Goal: Information Seeking & Learning: Learn about a topic

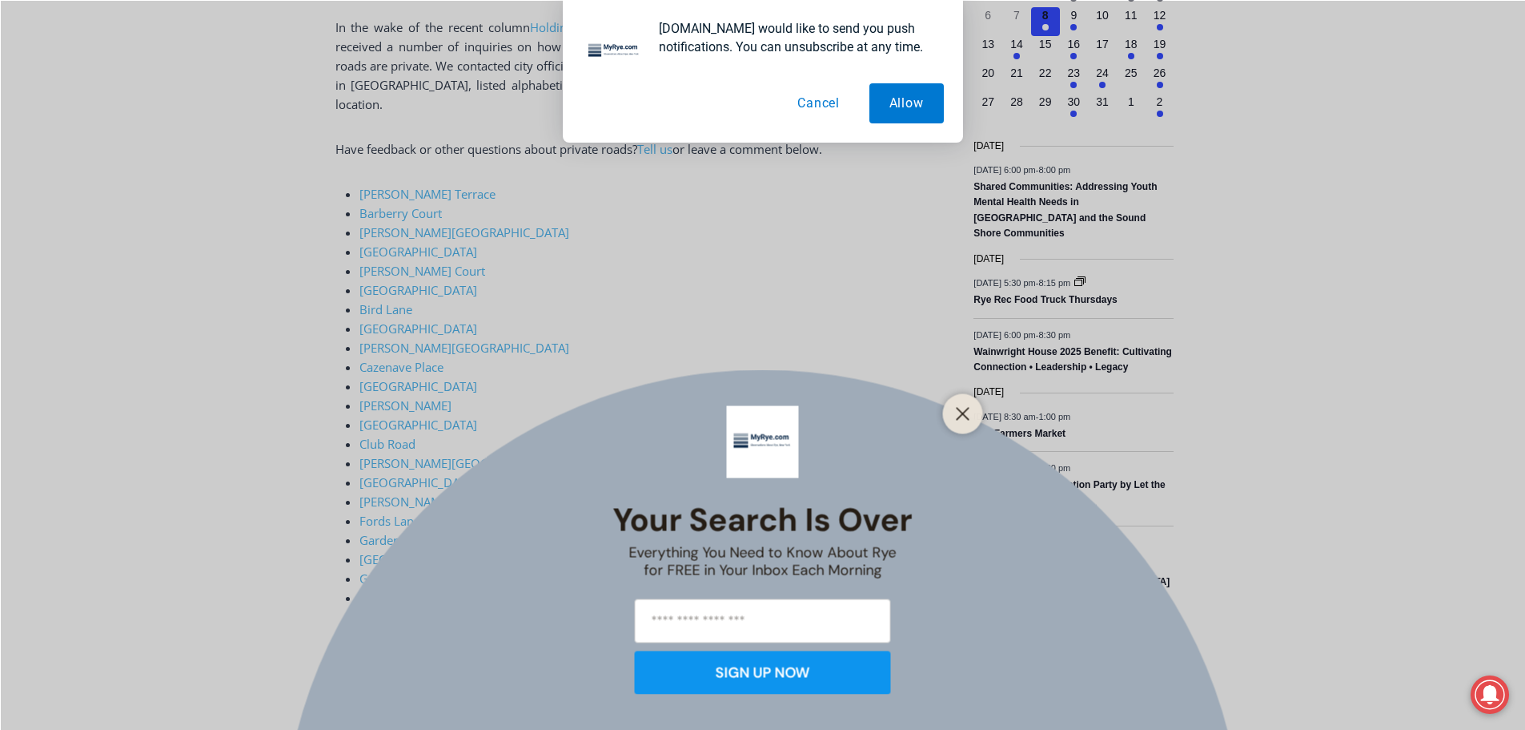
scroll to position [766, 0]
click at [959, 416] on line "Close" at bounding box center [962, 413] width 11 height 11
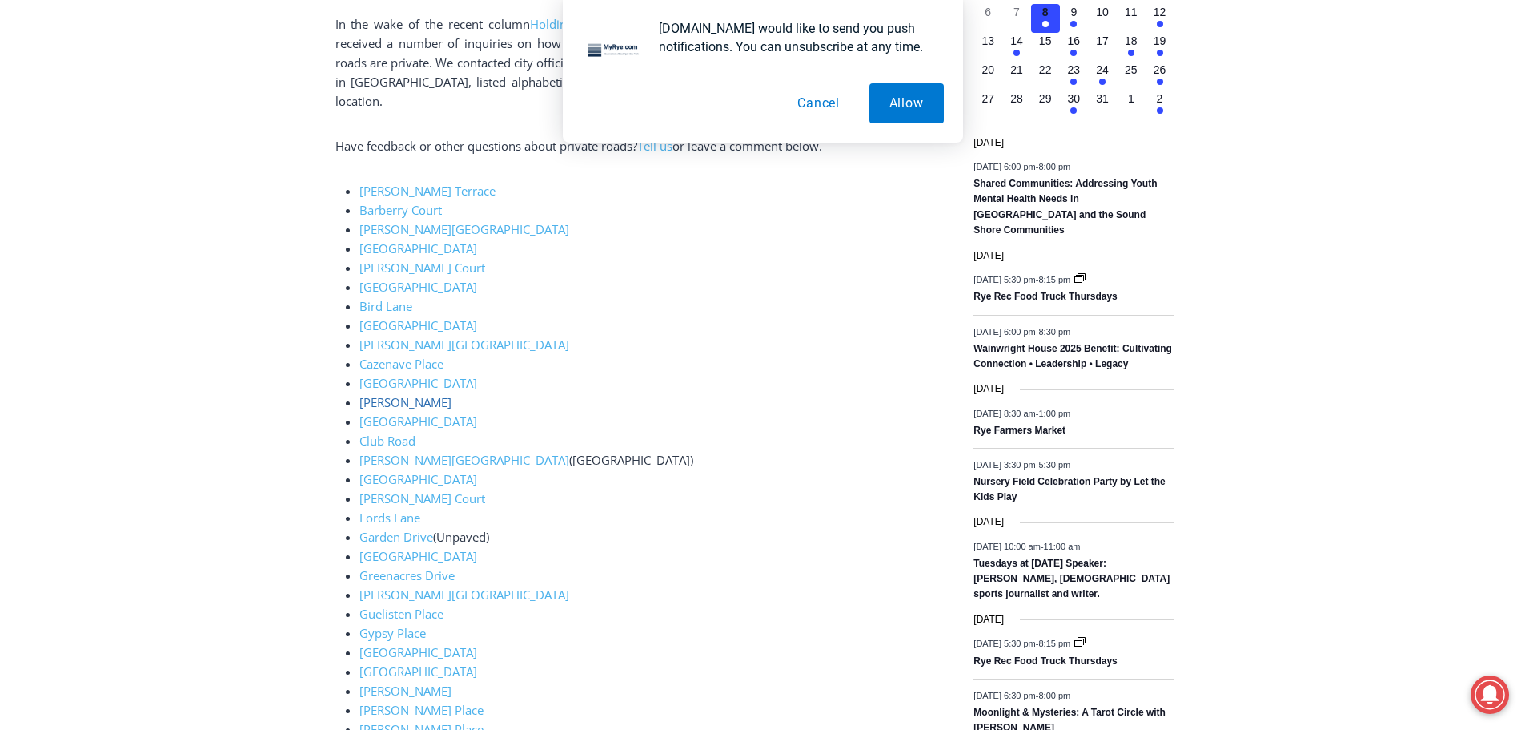
click at [387, 394] on link "Clark Lane" at bounding box center [406, 402] width 92 height 16
click at [788, 108] on button "Cancel" at bounding box center [819, 103] width 82 height 40
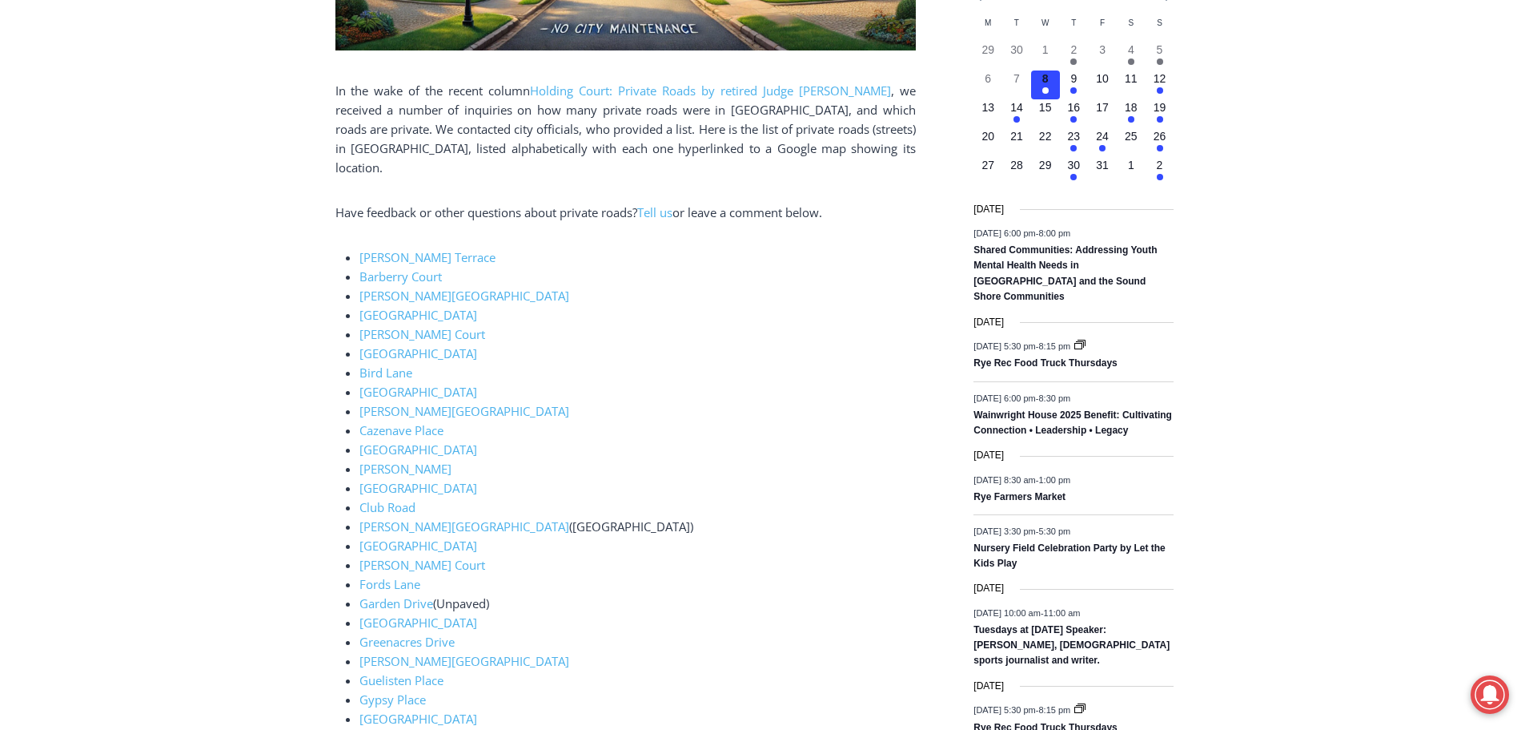
scroll to position [670, 0]
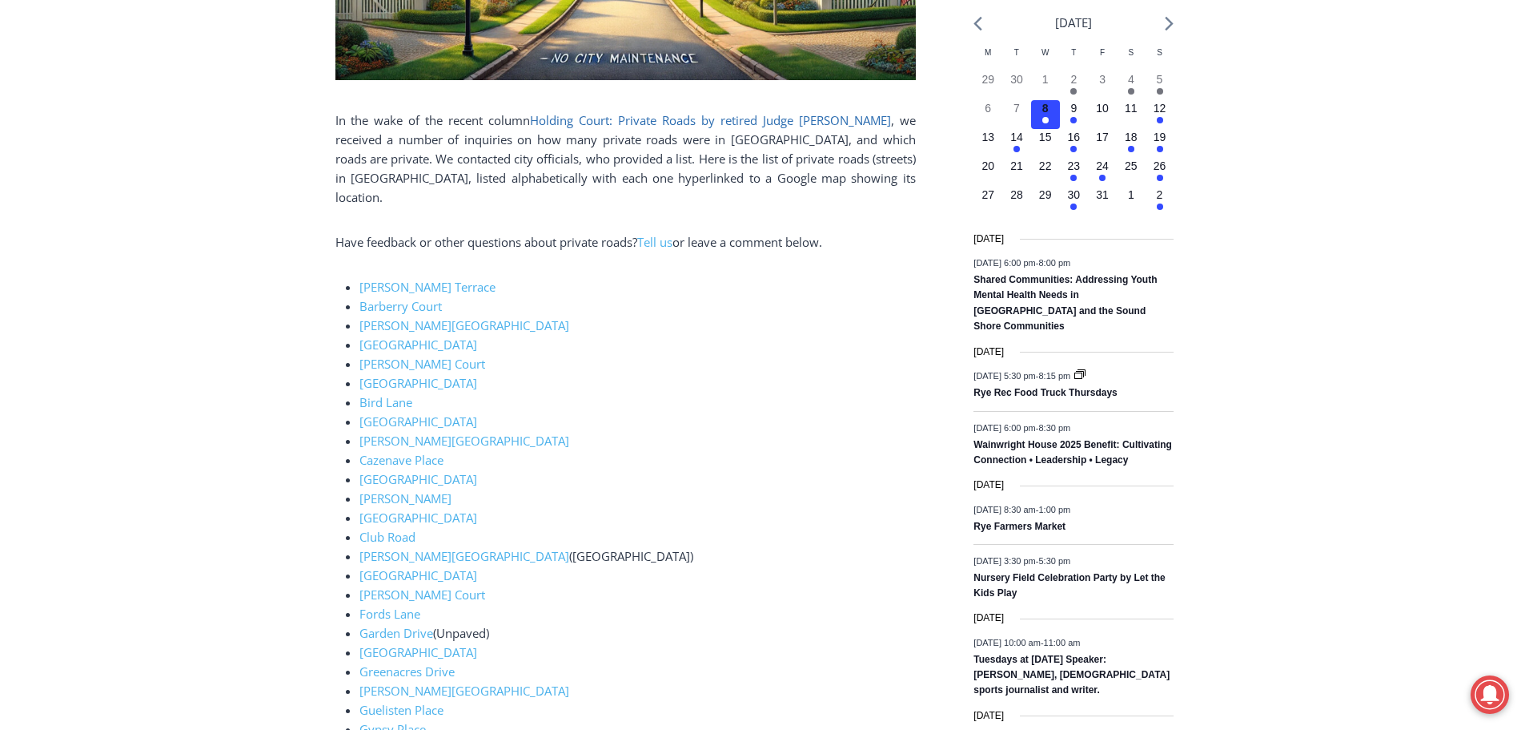
click at [629, 112] on link "Holding Court: Private Roads by retired Judge Joe Latwin" at bounding box center [710, 120] width 361 height 16
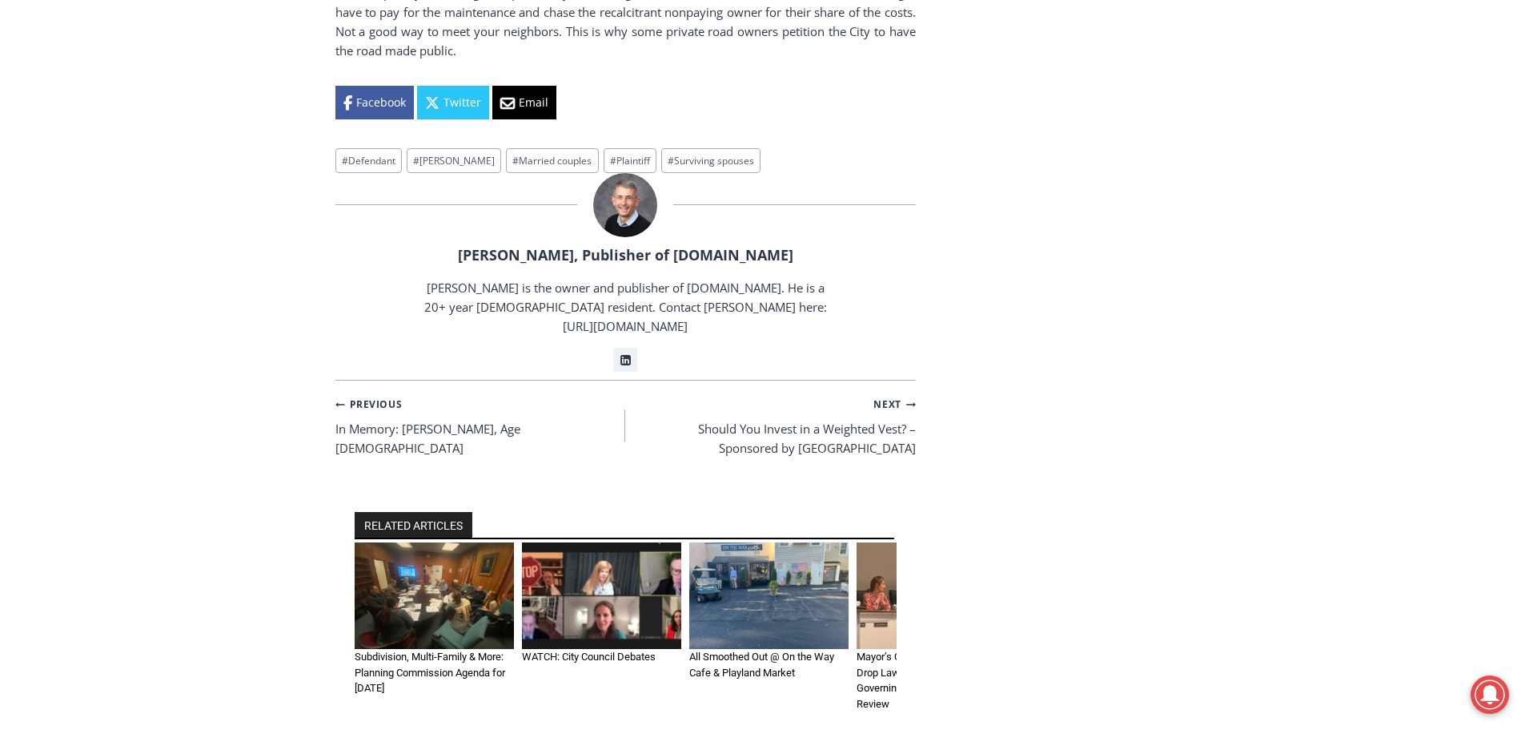
scroll to position [1757, 0]
